Goal: Task Accomplishment & Management: Use online tool/utility

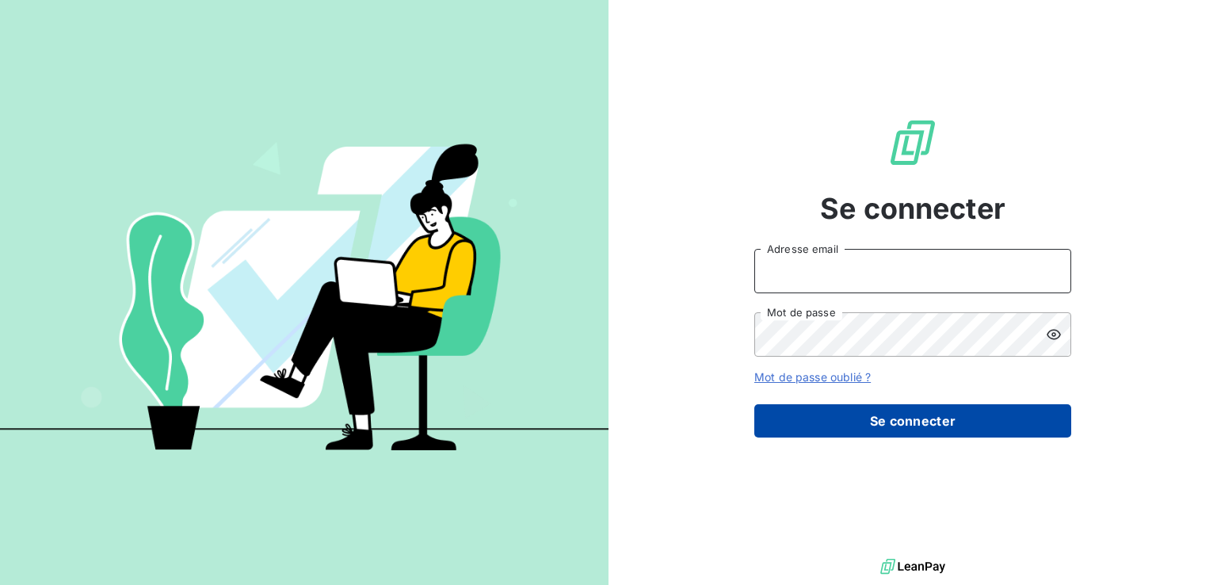
type input "[PERSON_NAME][EMAIL_ADDRESS][PERSON_NAME][DOMAIN_NAME]"
click at [771, 428] on button "Se connecter" at bounding box center [912, 420] width 317 height 33
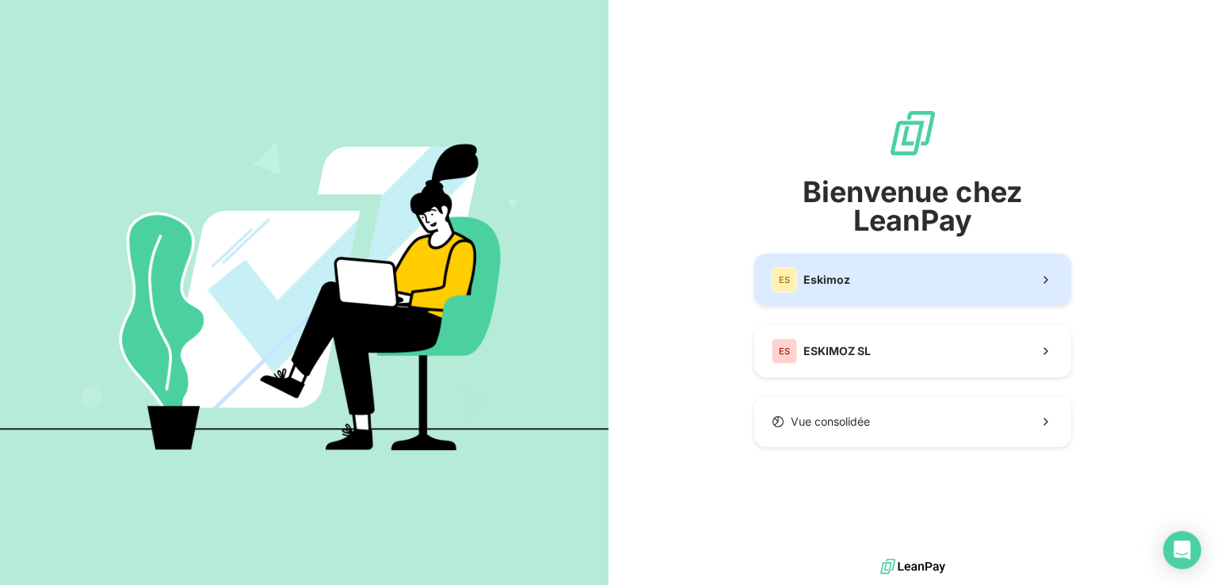
click at [790, 274] on div "ES" at bounding box center [783, 279] width 25 height 25
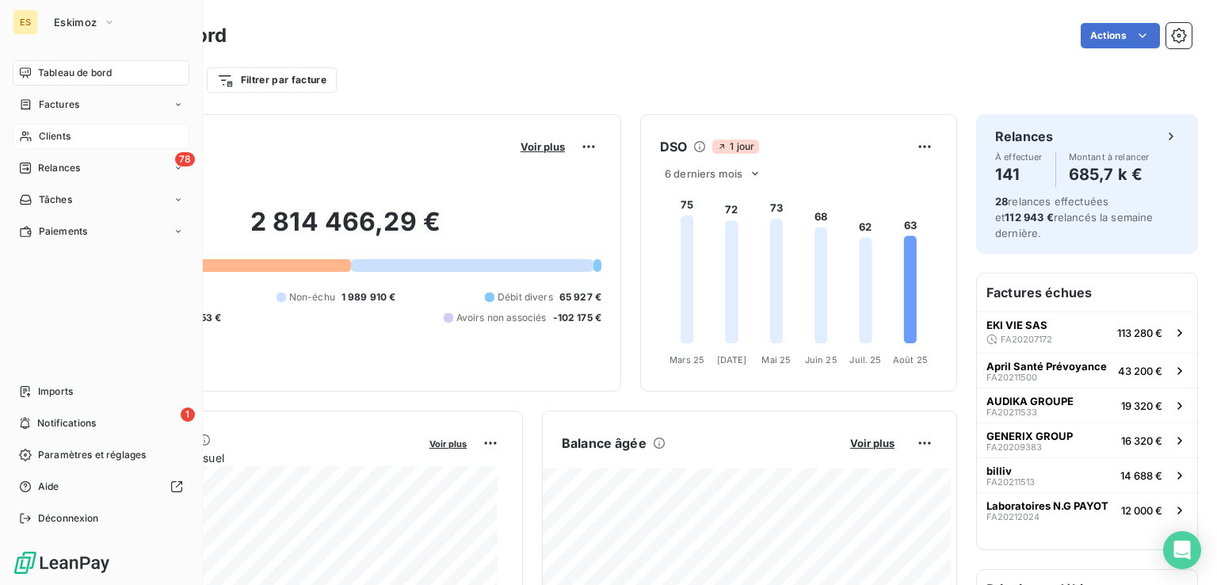
click at [57, 136] on span "Clients" at bounding box center [55, 136] width 32 height 14
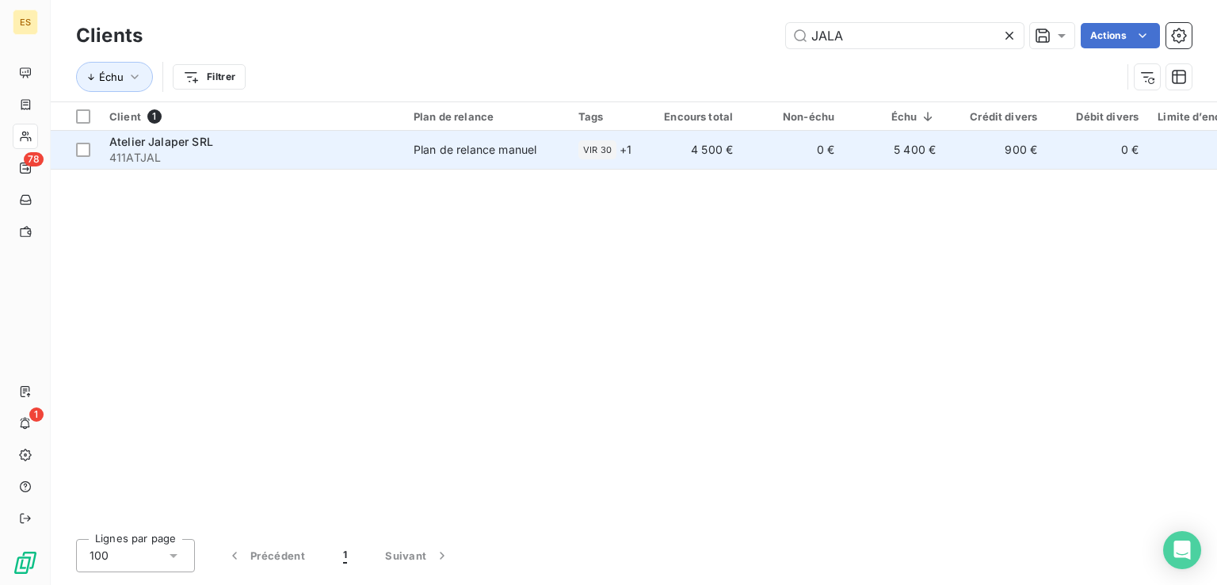
type input "JALA"
click at [550, 148] on span "Plan de relance manuel" at bounding box center [486, 150] width 146 height 16
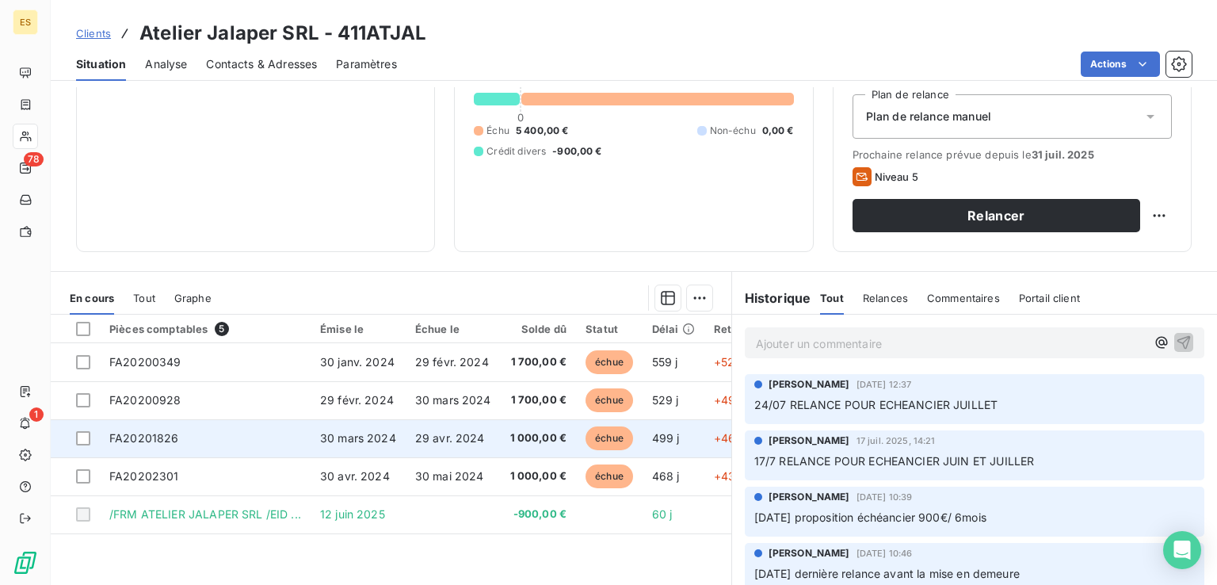
scroll to position [171, 0]
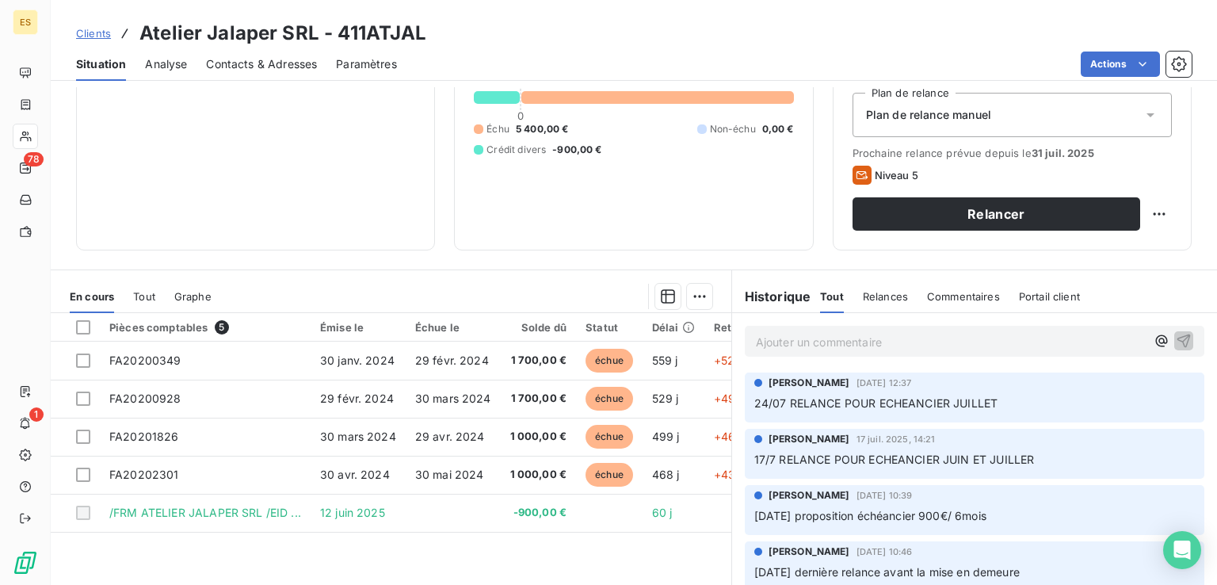
click at [795, 346] on p "Ajouter un commentaire ﻿" at bounding box center [951, 342] width 390 height 20
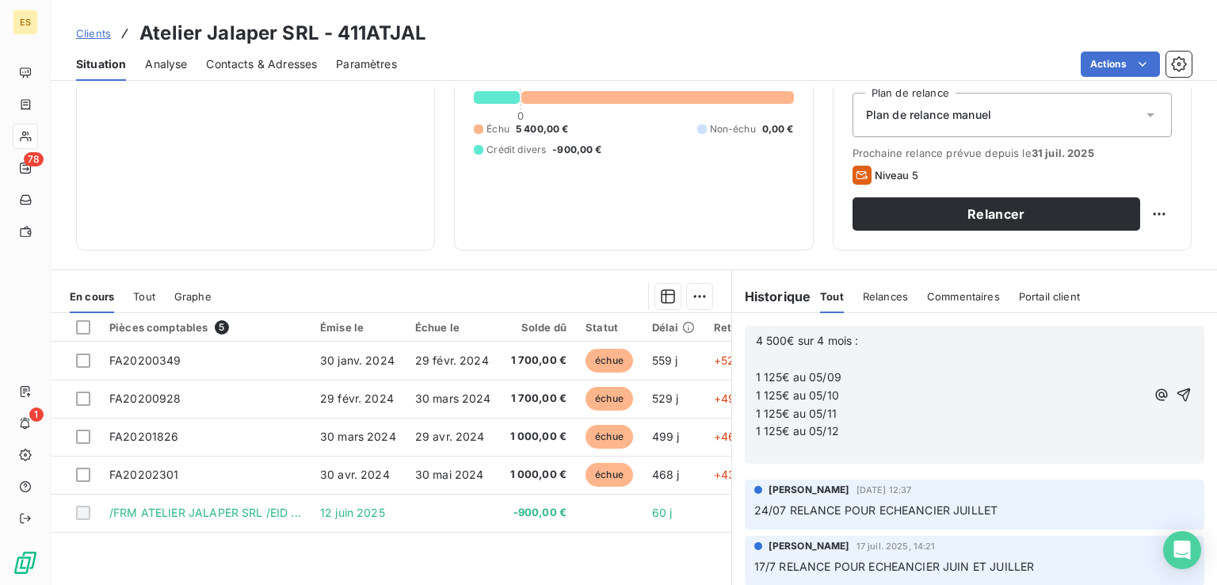
click at [735, 346] on div "4 500€ sur 4 mois : ﻿ 1 125€ au 05/09 1 125€ au 05/10 1 125€ au 05/11 1 125€ au…" at bounding box center [974, 394] width 485 height 163
click at [756, 343] on span "4 500€ sur 4 mois :" at bounding box center [807, 339] width 103 height 13
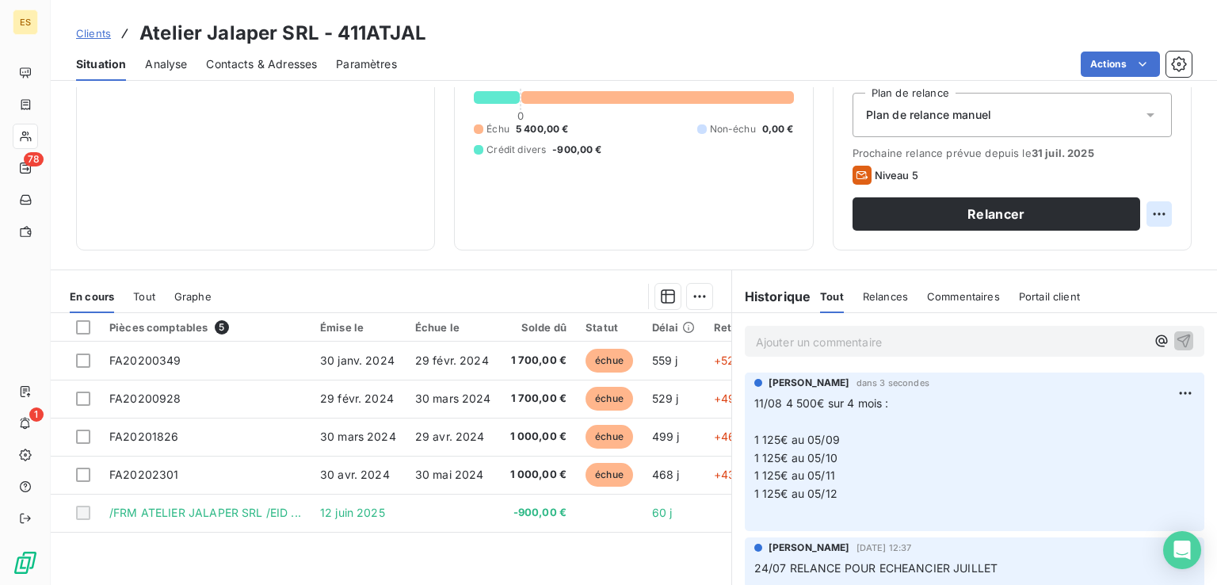
click at [1141, 216] on html "ES 78 1 Clients Atelier Jalaper SRL - 411ATJAL Situation Analyse Contacts & Adr…" at bounding box center [608, 292] width 1217 height 585
click at [1071, 261] on div "Replanifier cette action" at bounding box center [1081, 248] width 154 height 38
click at [1057, 254] on div "Replanifier cette action" at bounding box center [1082, 247] width 142 height 25
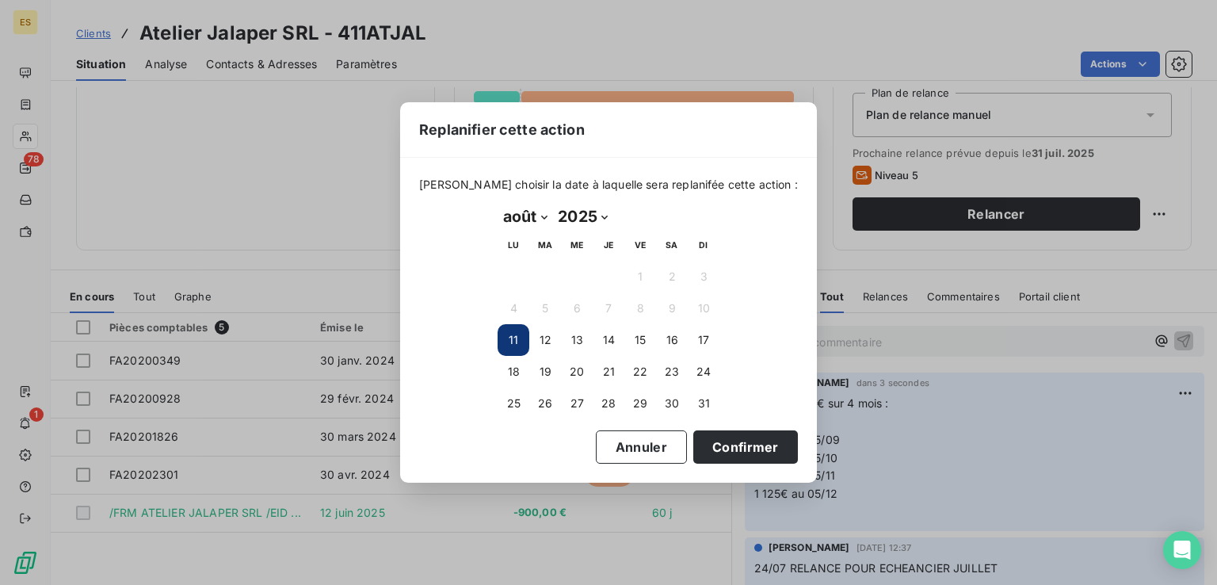
click at [510, 213] on select "janvier février mars avril mai juin juillet août septembre octobre novembre déc…" at bounding box center [524, 216] width 55 height 25
select select "8"
click at [497, 204] on select "janvier février mars avril mai juin juillet août septembre octobre novembre déc…" at bounding box center [524, 216] width 55 height 25
click at [515, 303] on button "8" at bounding box center [513, 308] width 32 height 32
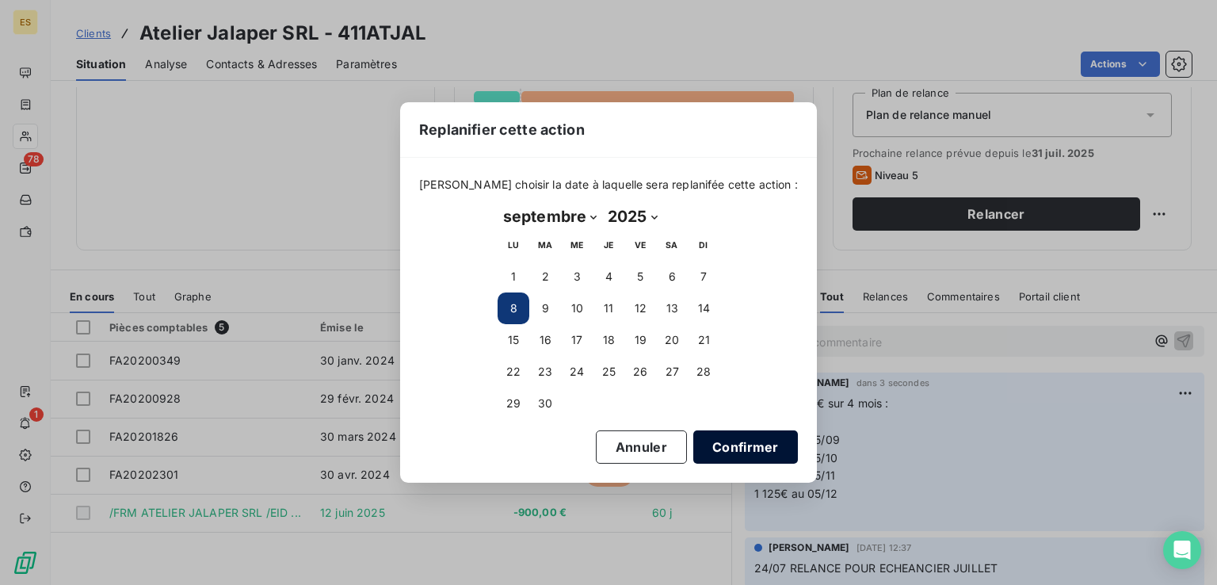
click at [726, 451] on button "Confirmer" at bounding box center [745, 446] width 105 height 33
